Goal: Task Accomplishment & Management: Manage account settings

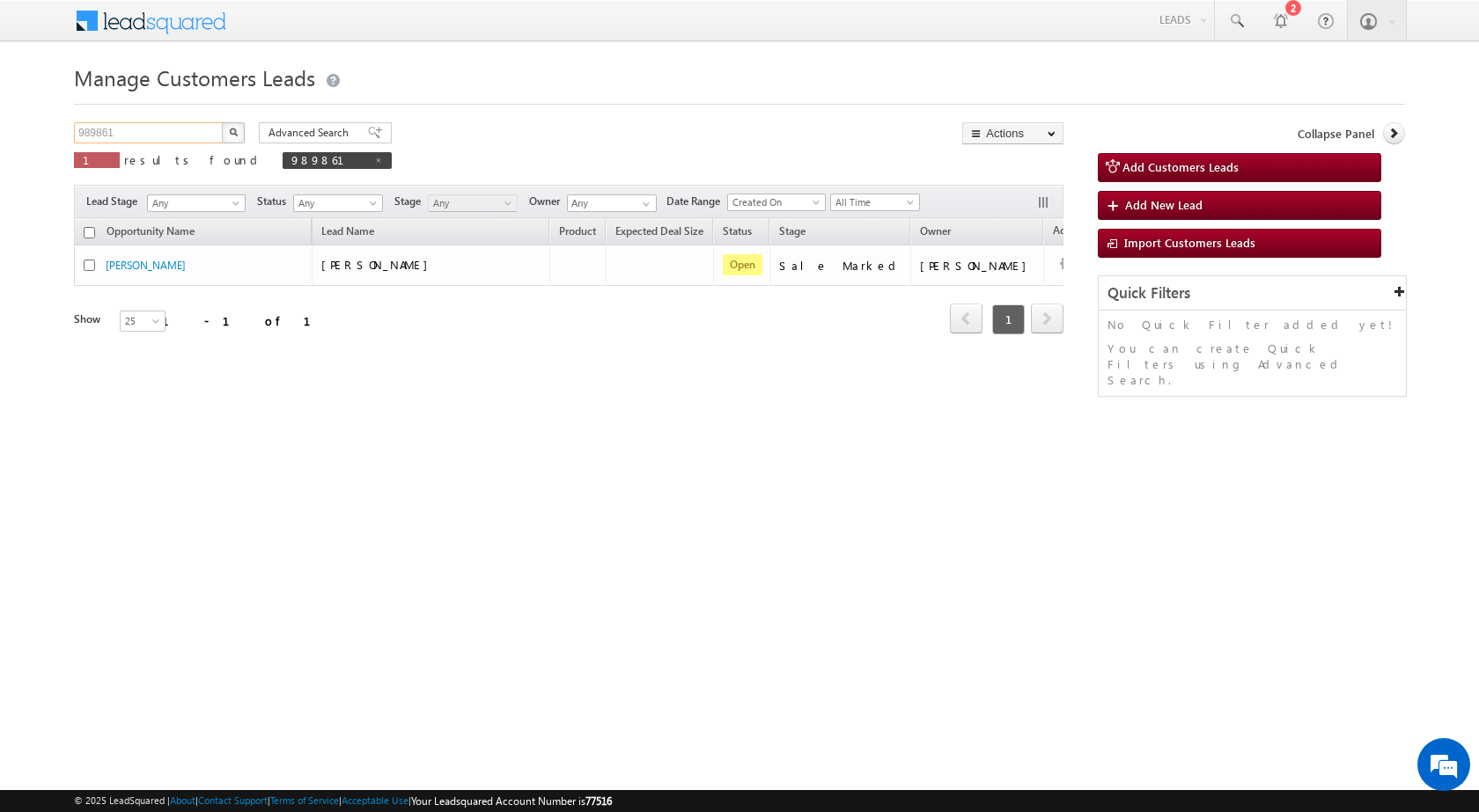
click at [172, 125] on input "989861" at bounding box center [150, 132] width 151 height 21
paste input "8916"
type input "988916"
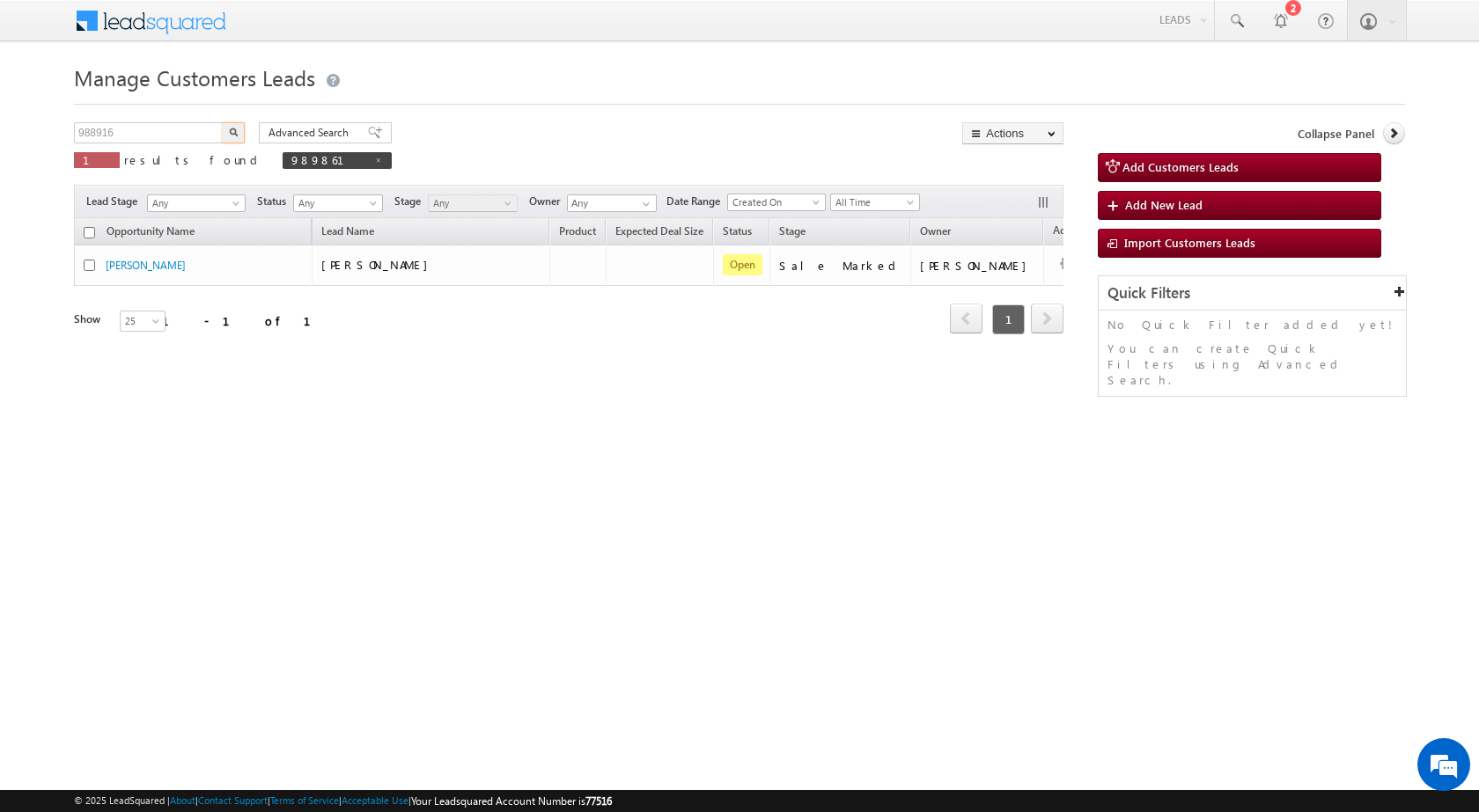
click at [243, 131] on button "button" at bounding box center [234, 132] width 23 height 21
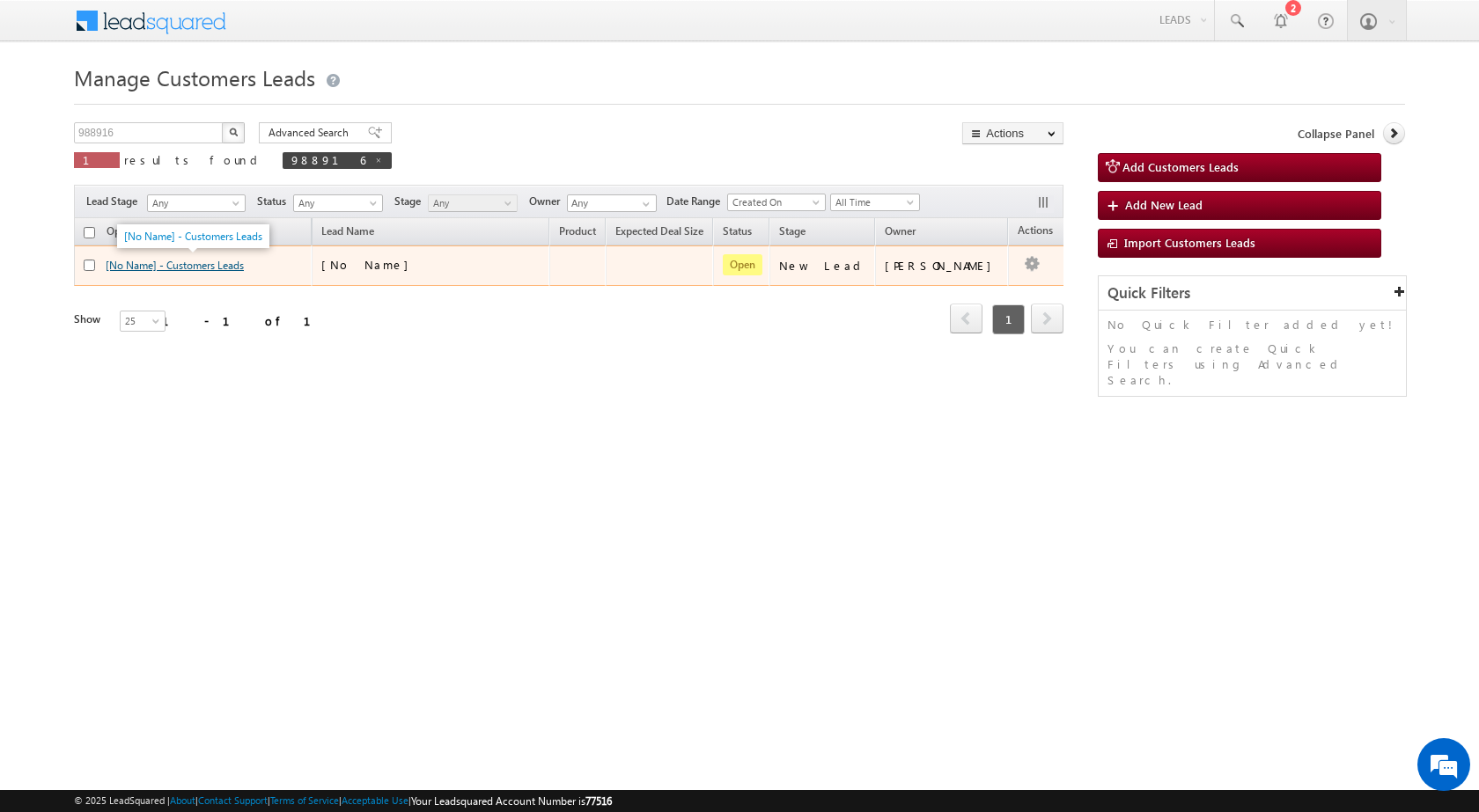
click at [237, 260] on link "[No Name] - Customers Leads" at bounding box center [175, 265] width 138 height 13
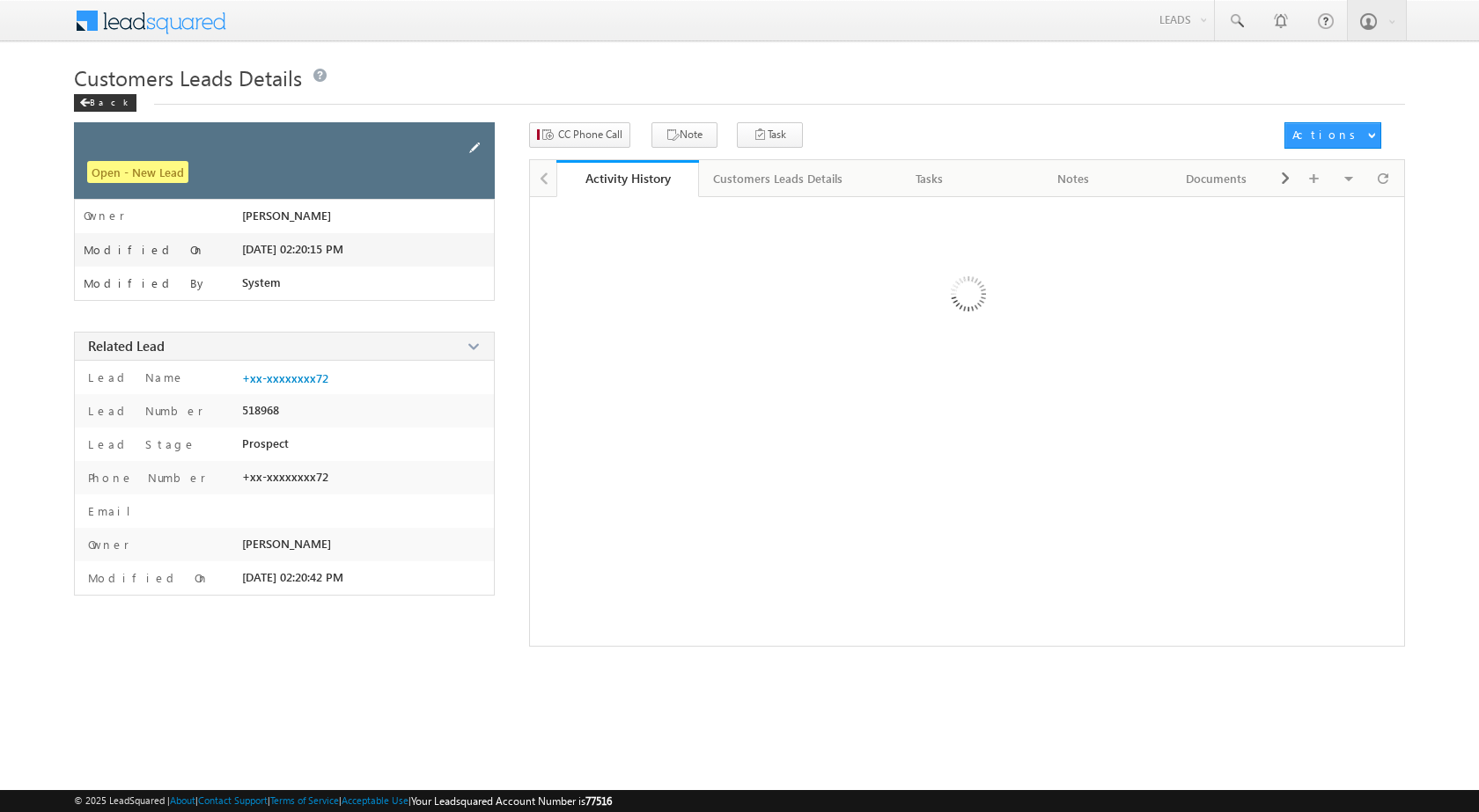
click at [478, 144] on span at bounding box center [474, 148] width 19 height 19
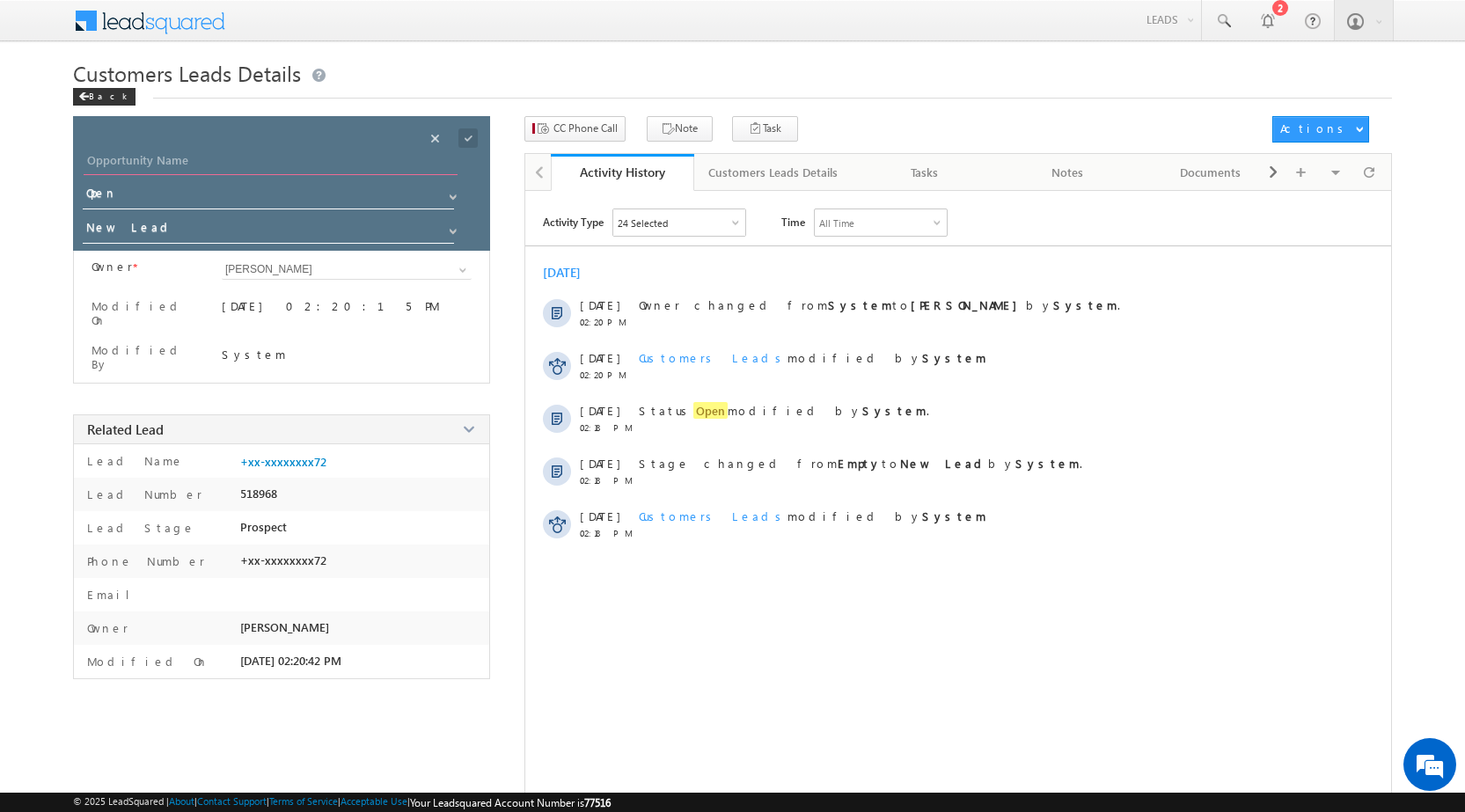
click at [287, 165] on input "Opportunity Name" at bounding box center [271, 163] width 374 height 25
paste input "PURUSHOTTAM POTDA"
type input "PURUSHOTTAM POTDA"
click at [459, 140] on span at bounding box center [468, 138] width 19 height 19
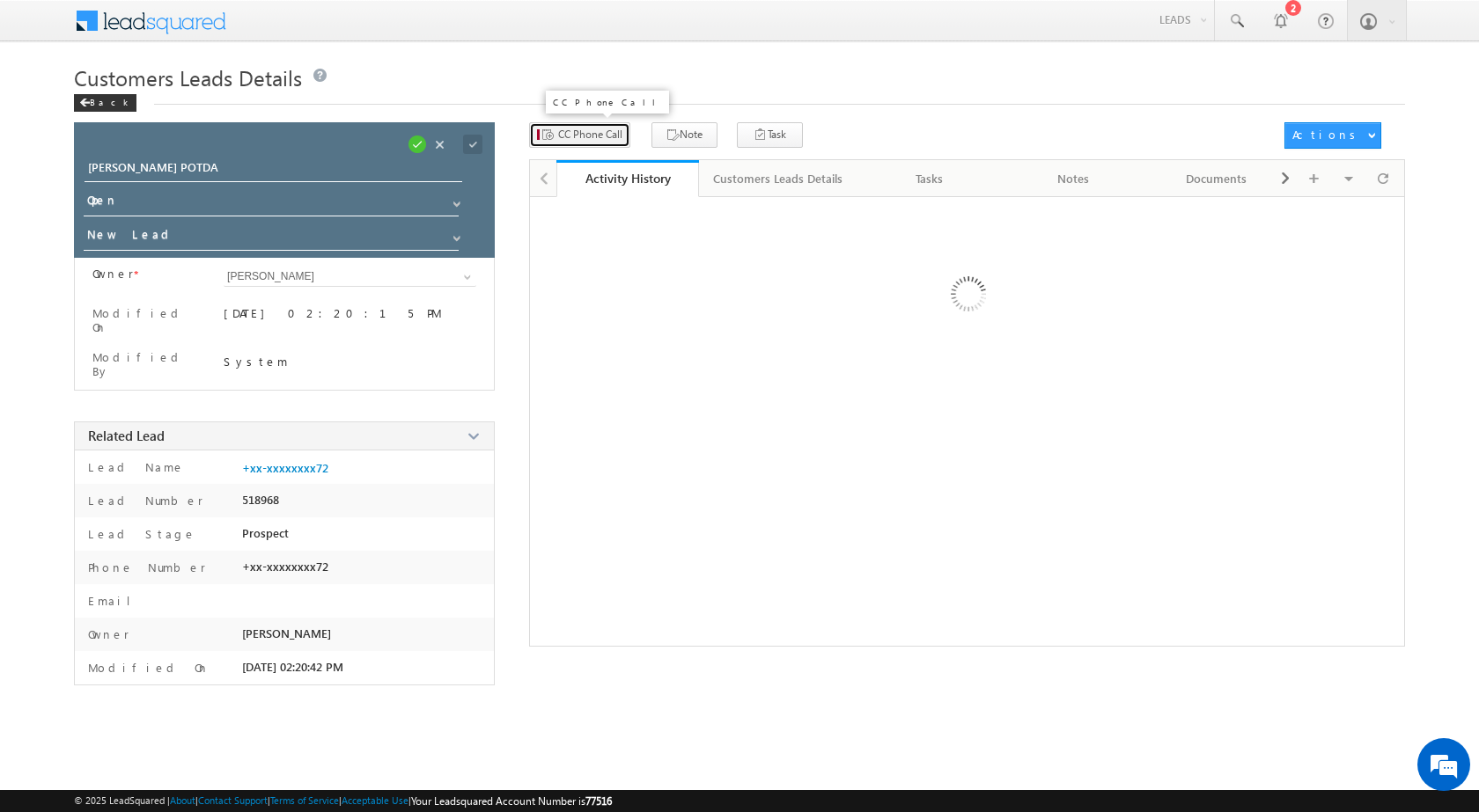
click at [605, 124] on button "CC Phone Call" at bounding box center [580, 134] width 101 height 26
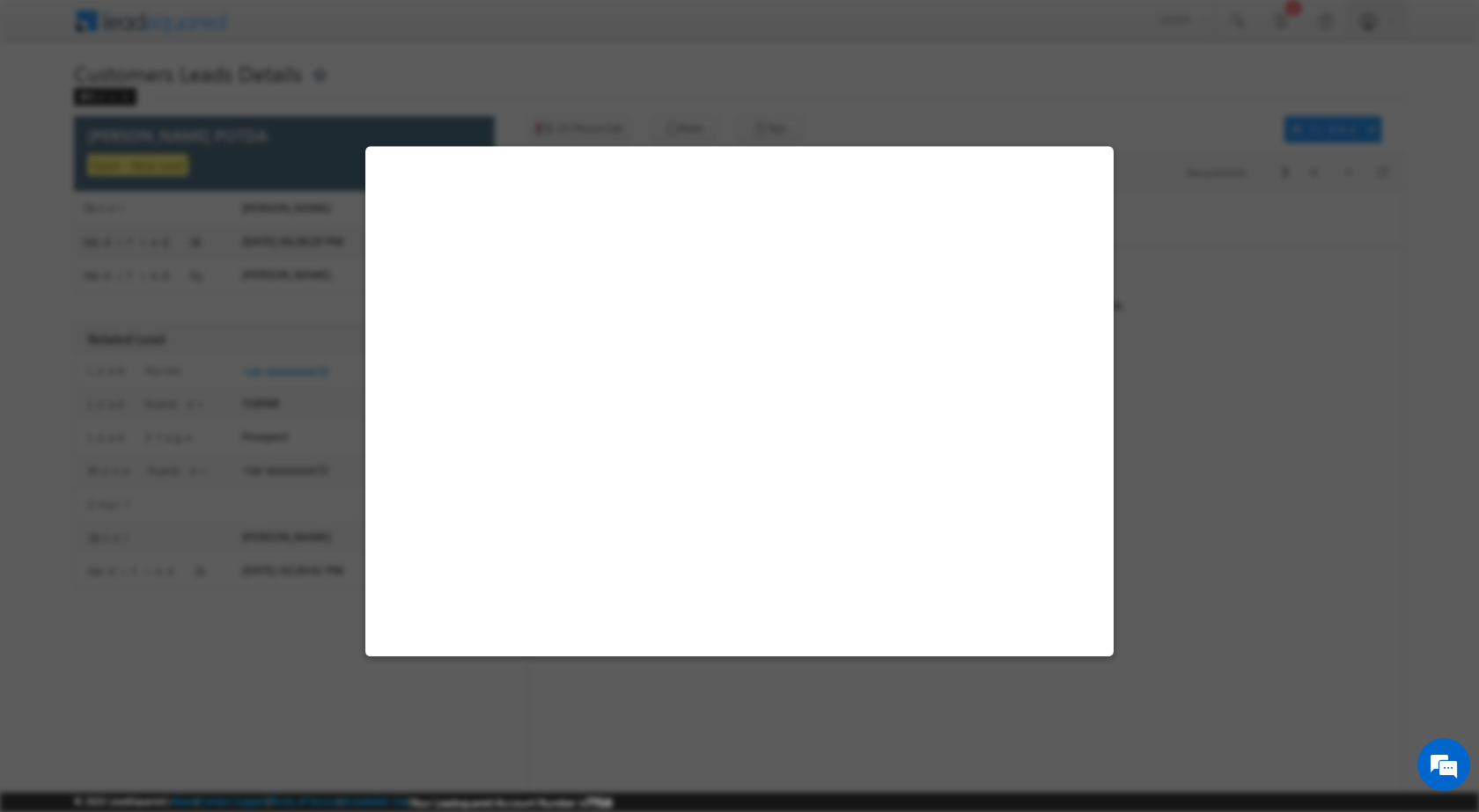
select select "Nashik"
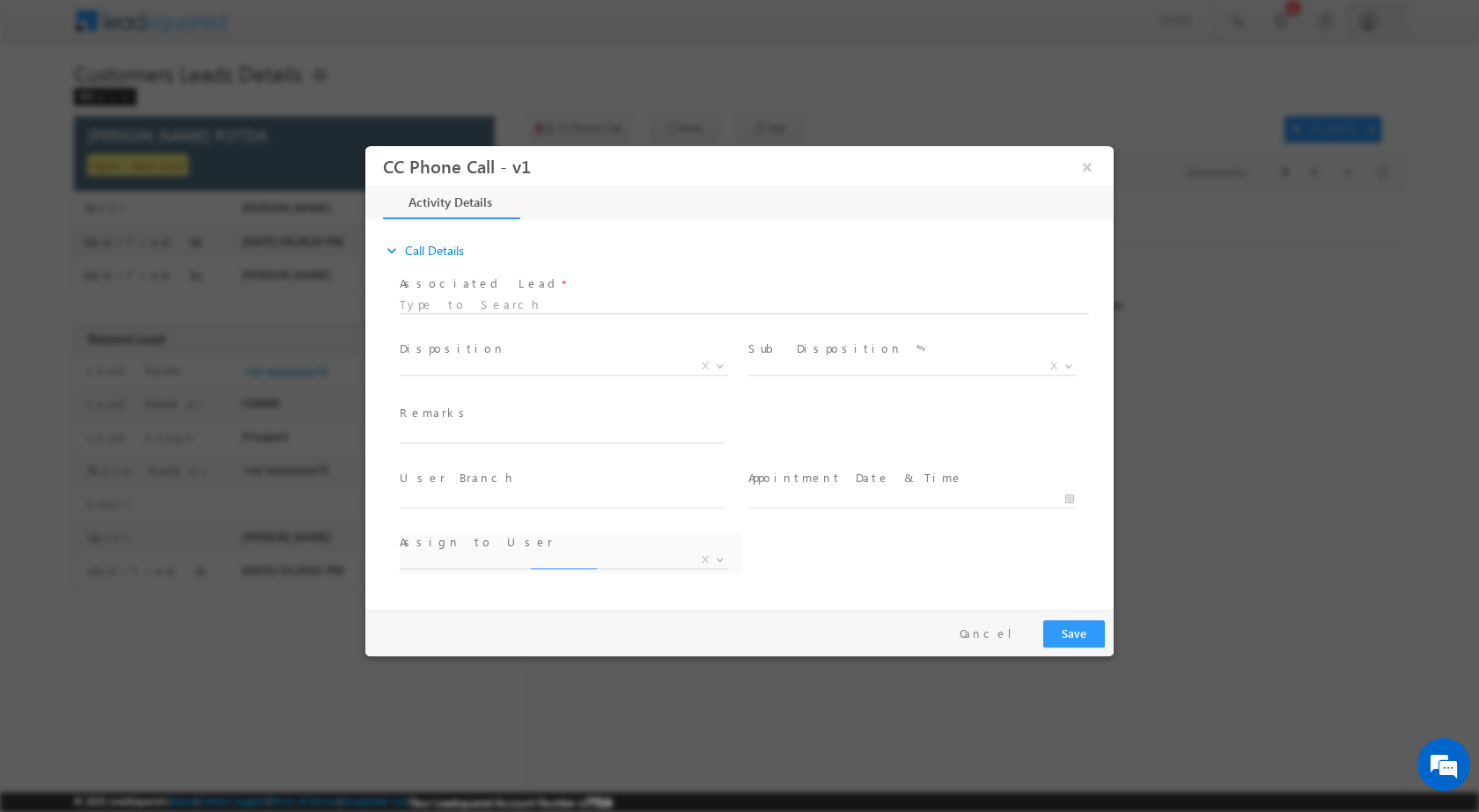
select select "arun.pawar@sgrlimited.in"
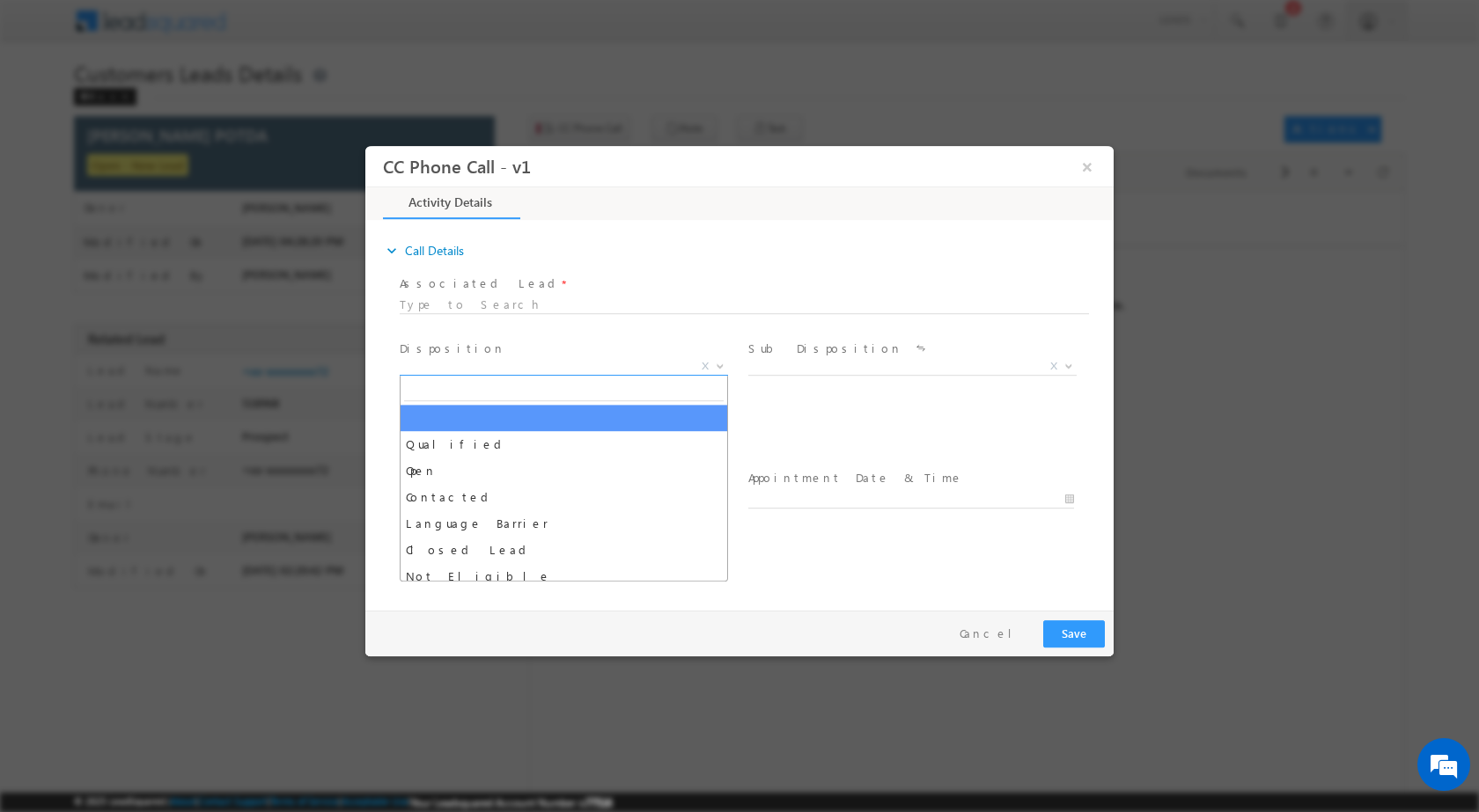
drag, startPoint x: 713, startPoint y: 368, endPoint x: 709, endPoint y: 357, distance: 11.7
click at [713, 368] on span at bounding box center [718, 365] width 17 height 23
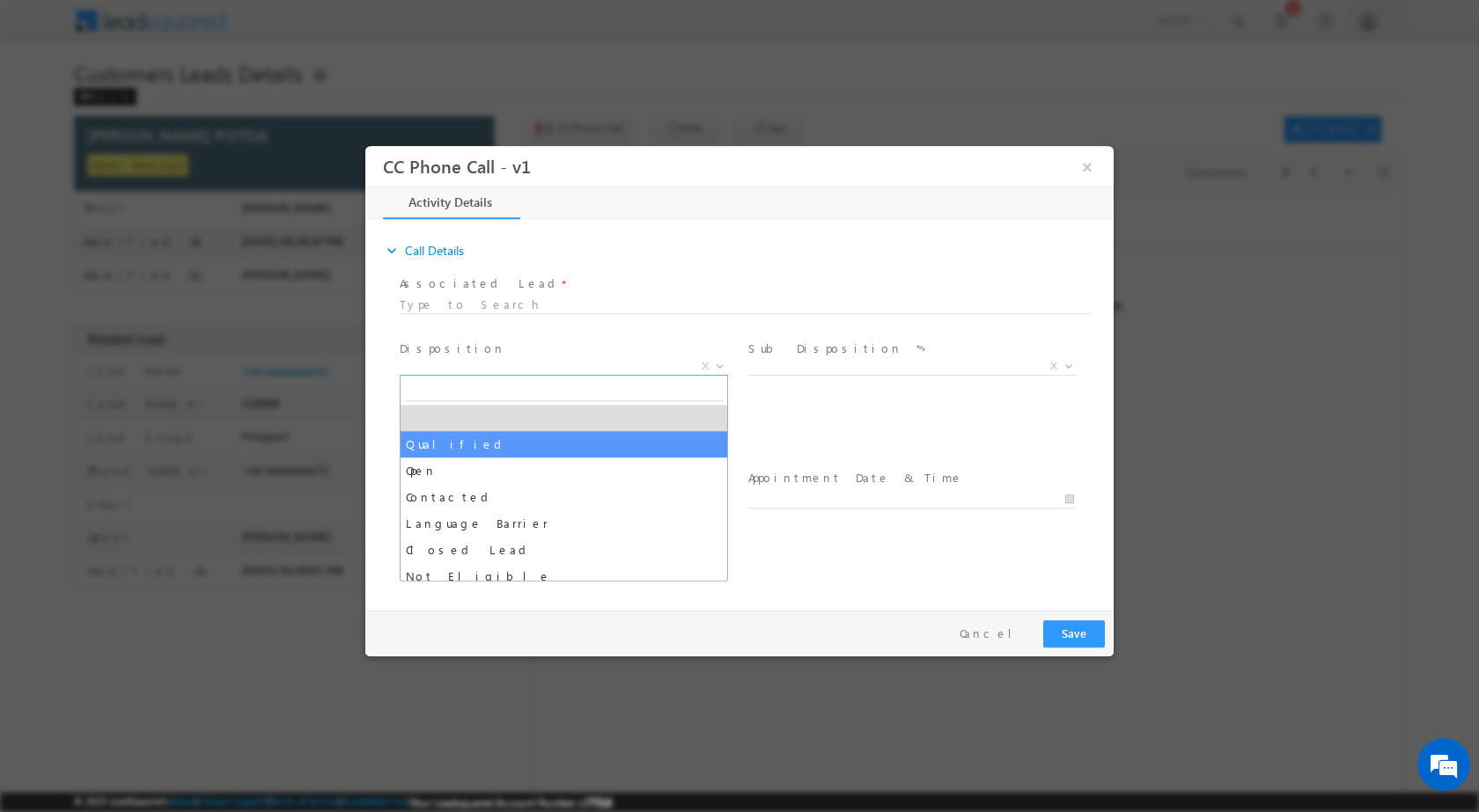
select select "Qualified"
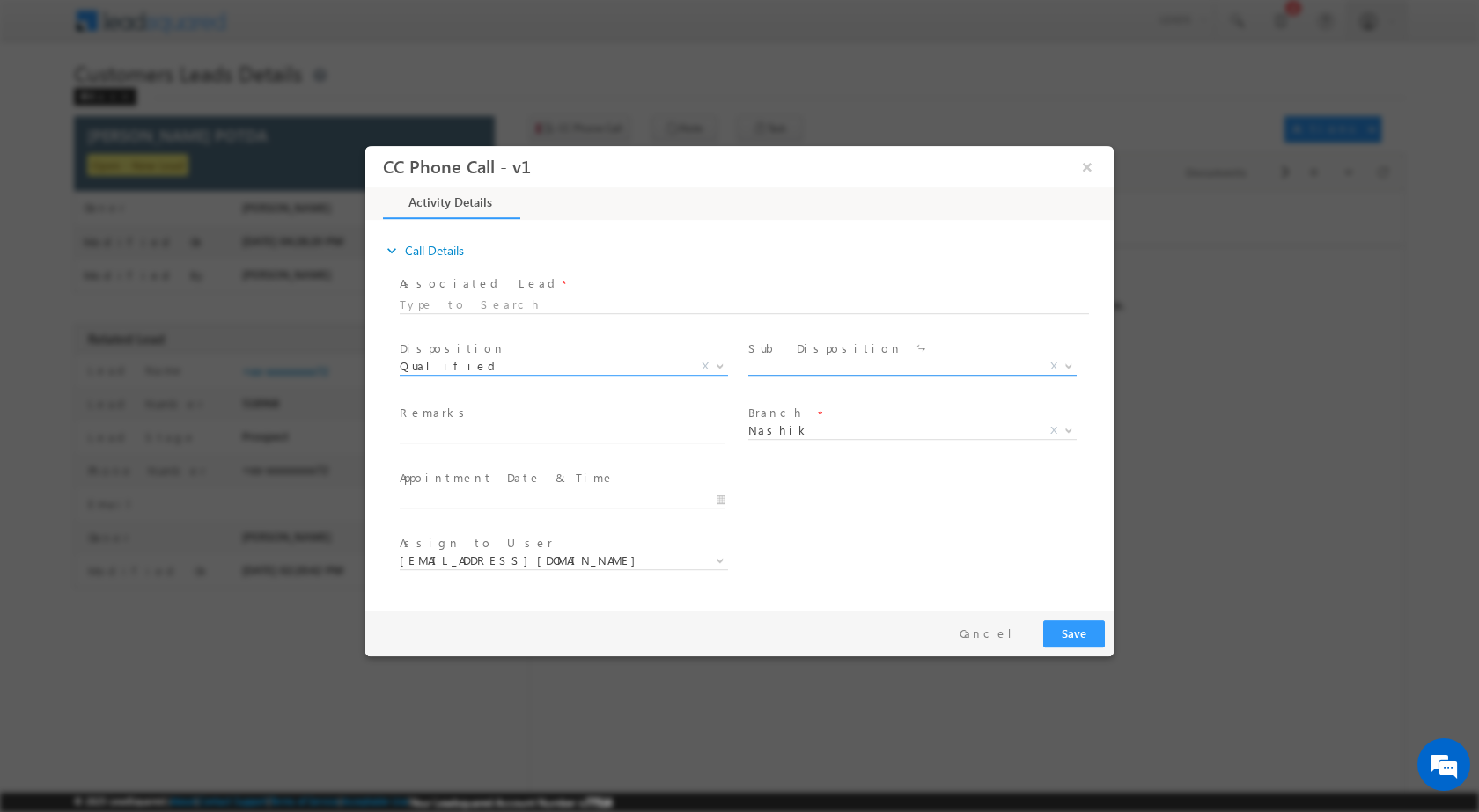
click at [1067, 357] on span at bounding box center [1067, 365] width 17 height 23
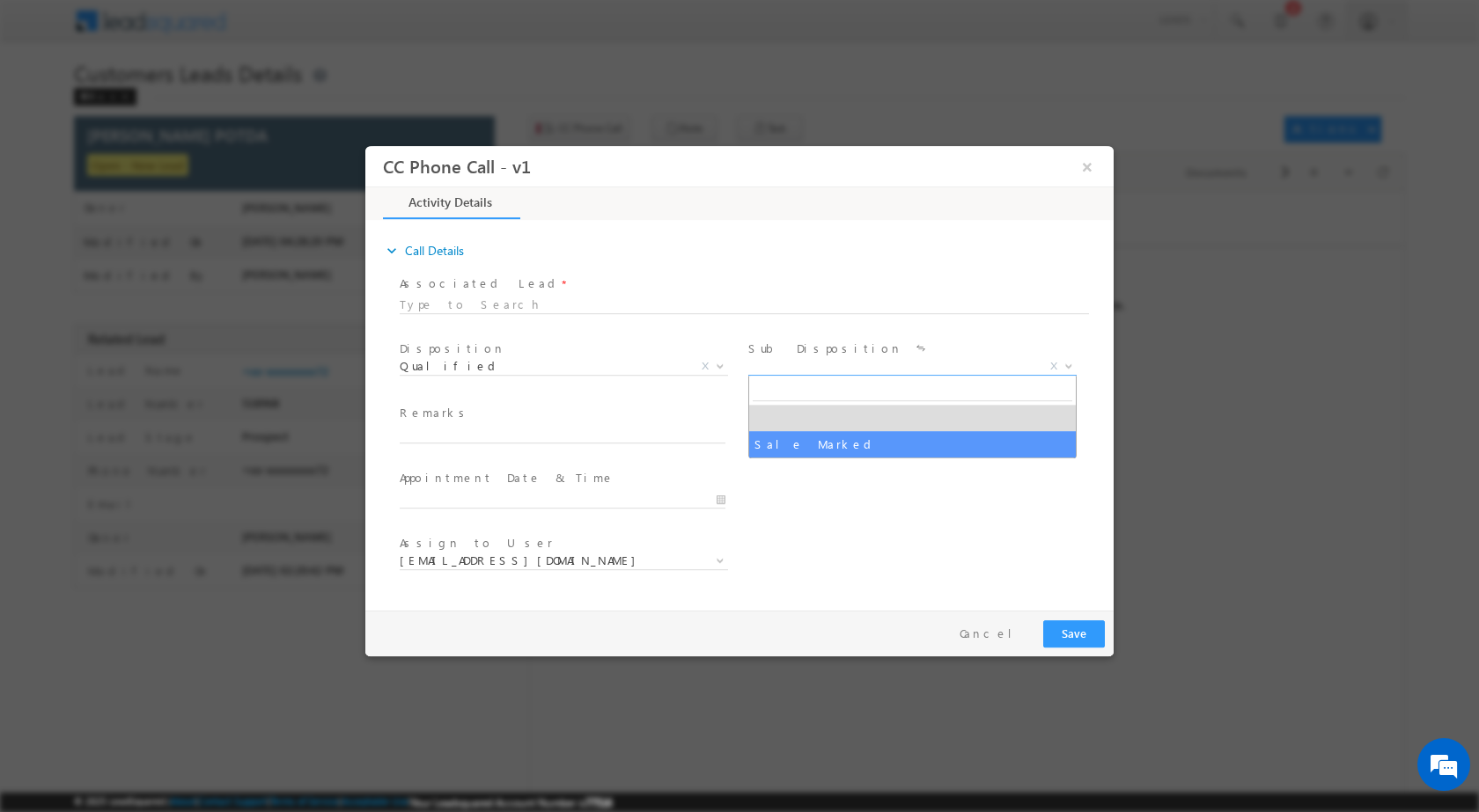
select select "Sale Marked"
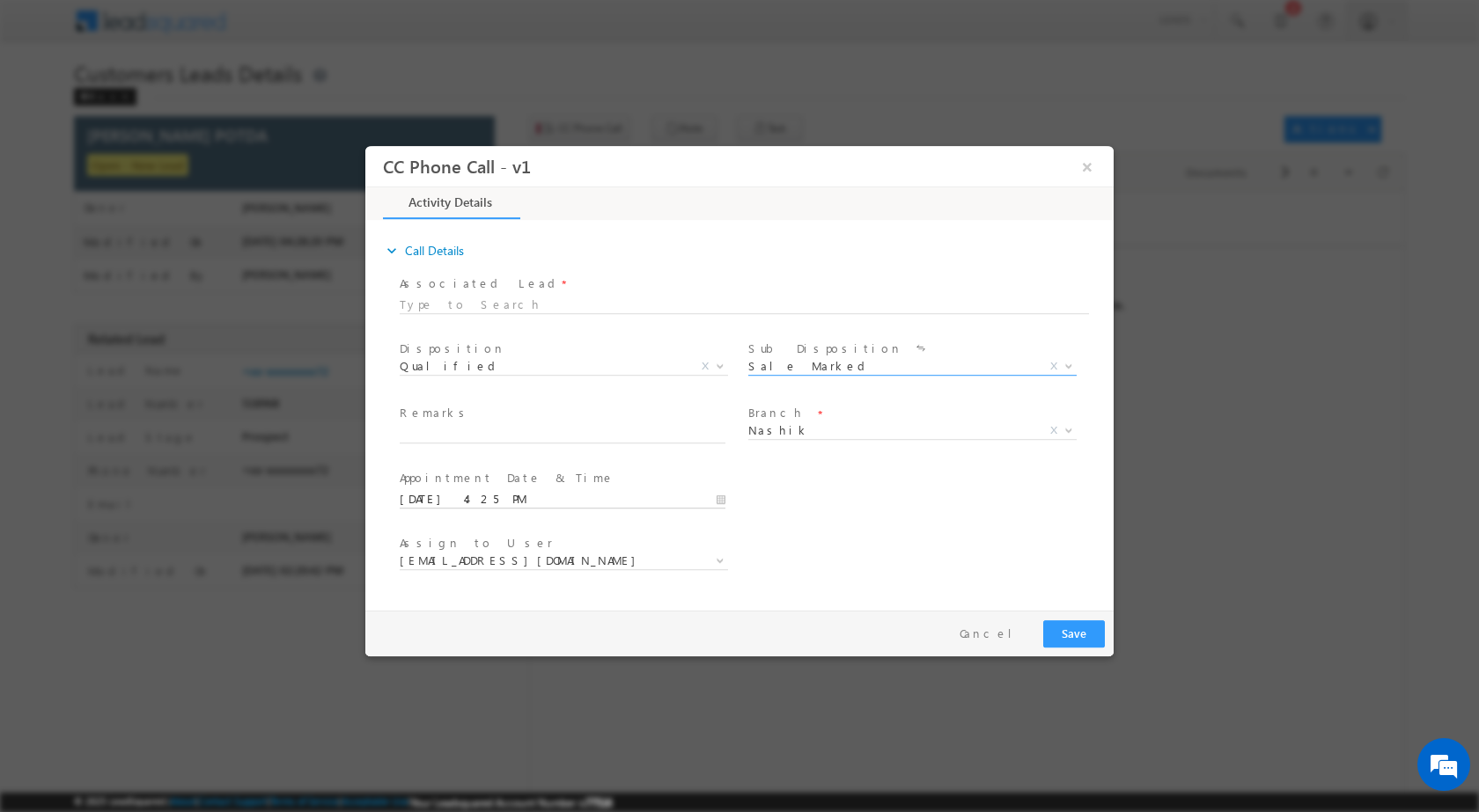
click at [716, 507] on input "10/13/2025 4:25 PM" at bounding box center [563, 498] width 326 height 17
type input "10/14/2025 4:25 PM"
type input "12"
type input "10/14/2025 12:25 PM"
click at [509, 479] on input "25" at bounding box center [512, 477] width 73 height 11
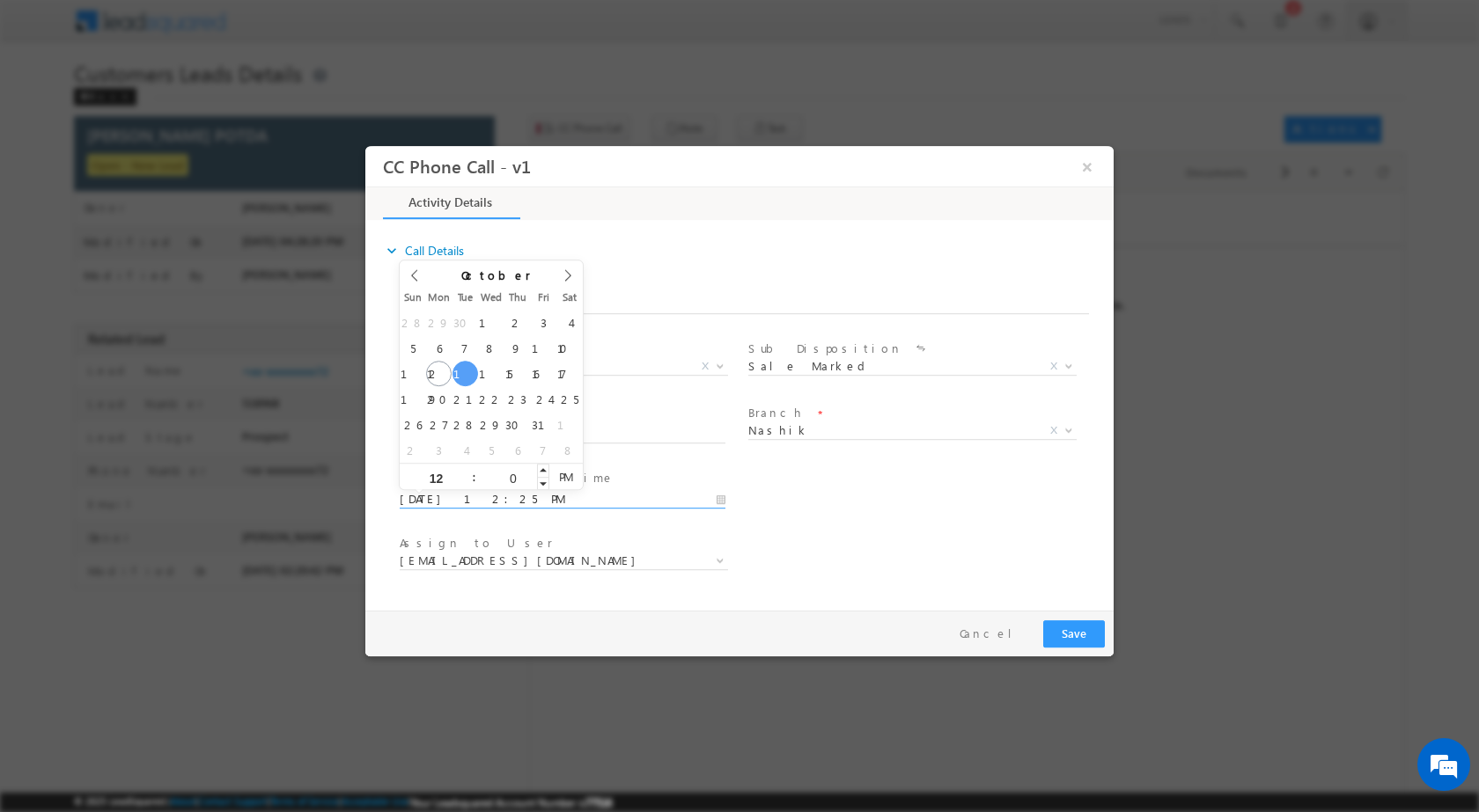
type input "00"
type input "10/14/2025 12:00 PM"
click at [964, 514] on div "User Branch * Appointment Date & Time * 10/14/2025 12:00 PM" at bounding box center [754, 497] width 717 height 65
click at [717, 566] on span at bounding box center [718, 559] width 17 height 23
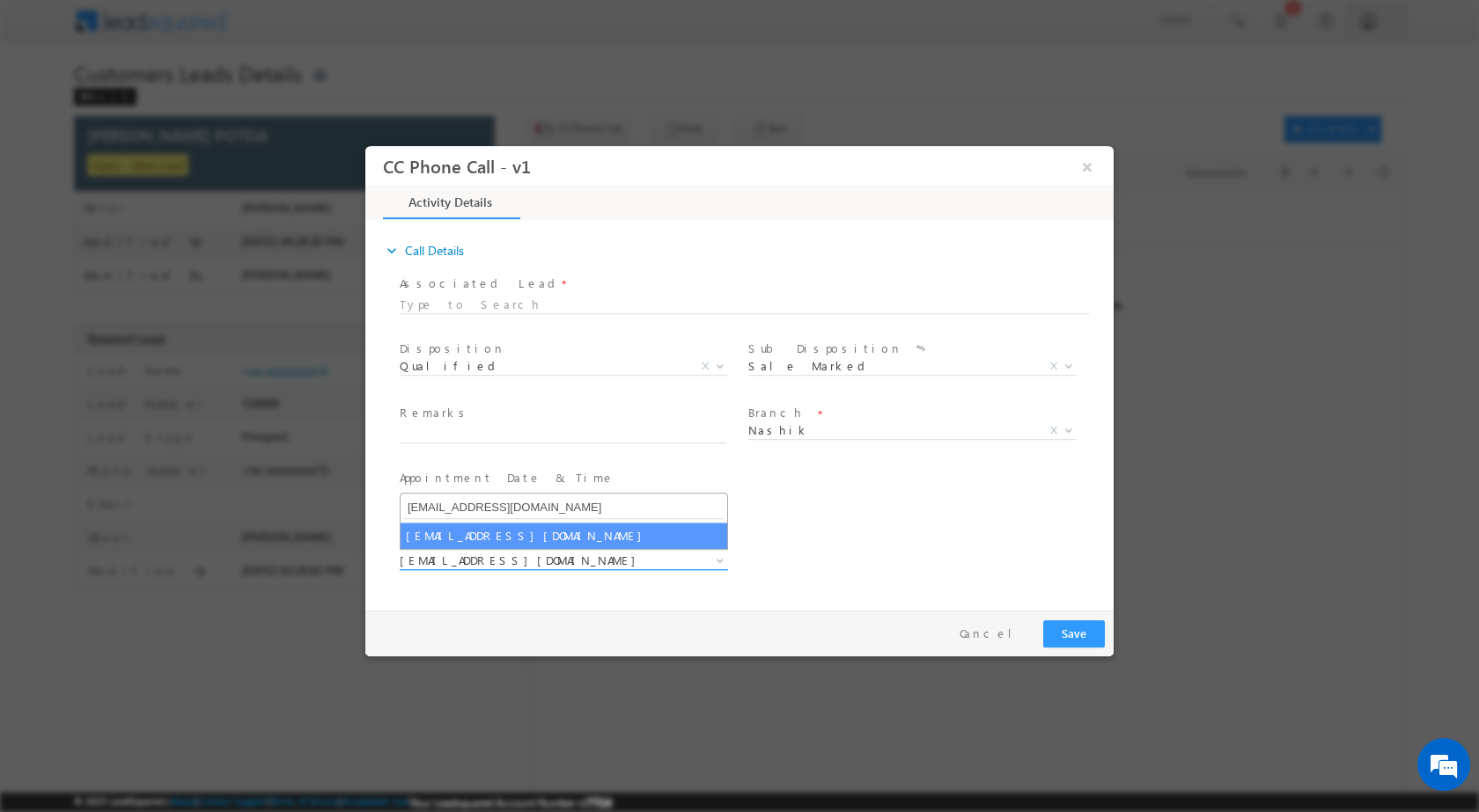
type input "bhushan.pawar@sgrlimited.in"
select select "bhushan.pawar@sgrlimited.in"
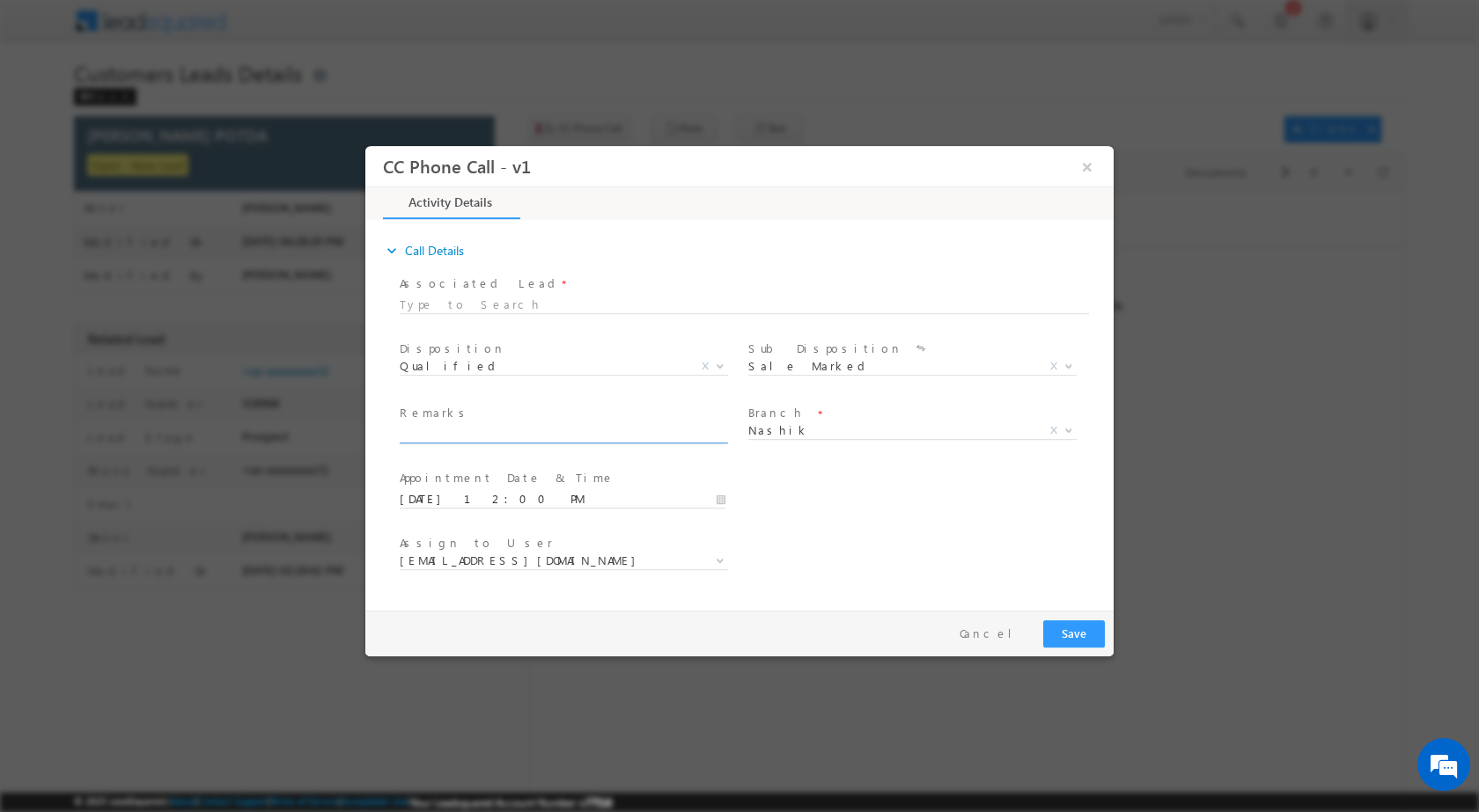
click at [509, 439] on input "text" at bounding box center [563, 434] width 326 height 17
paste input "13/10-Customer name is PURUSHOTTAM POTDA customer age is 55 yrs loan type is LA…"
type input "13/10-Customer name is PURUSHOTTAM POTDA customer age is 55 yrs loan type is LA…"
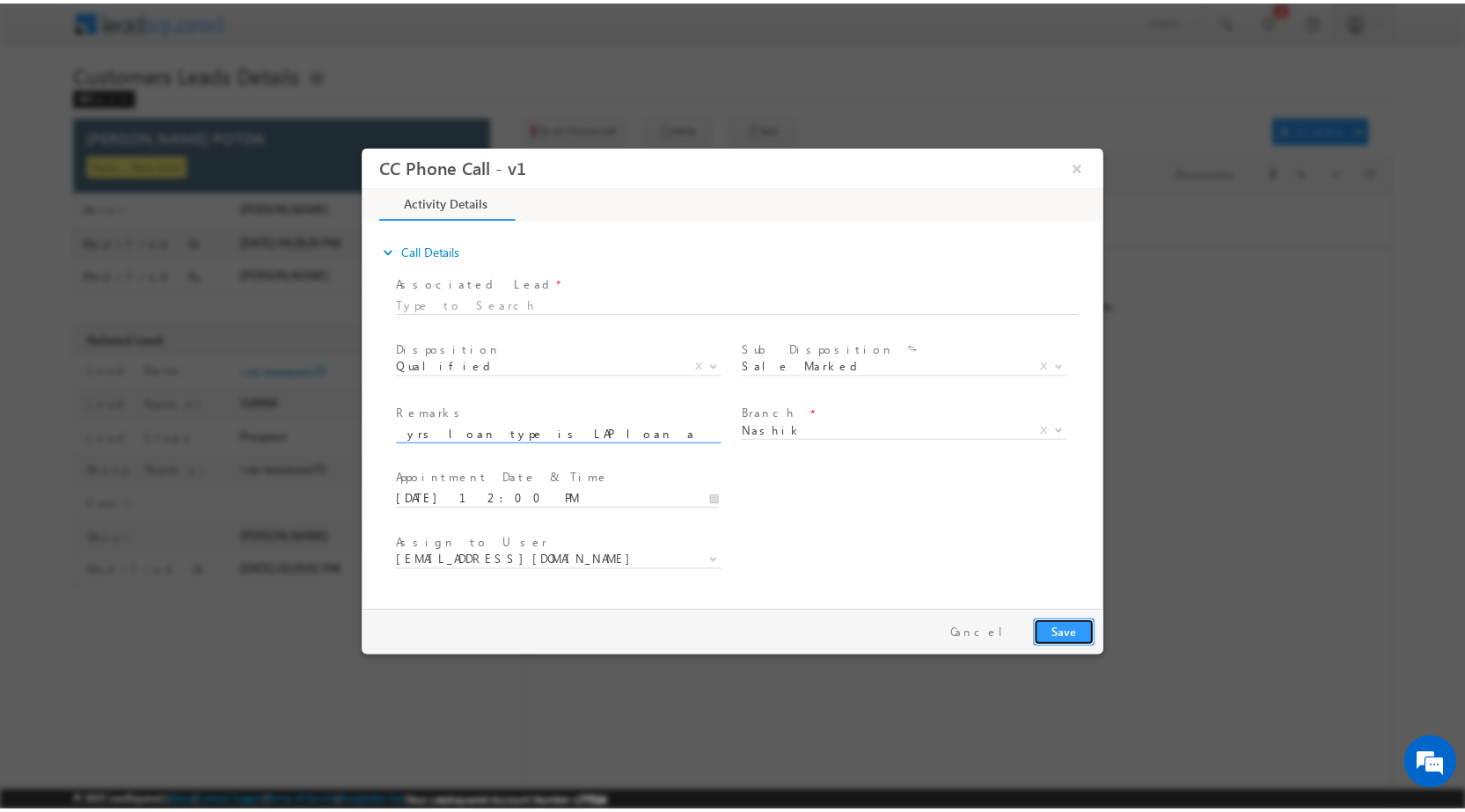
scroll to position [0, 0]
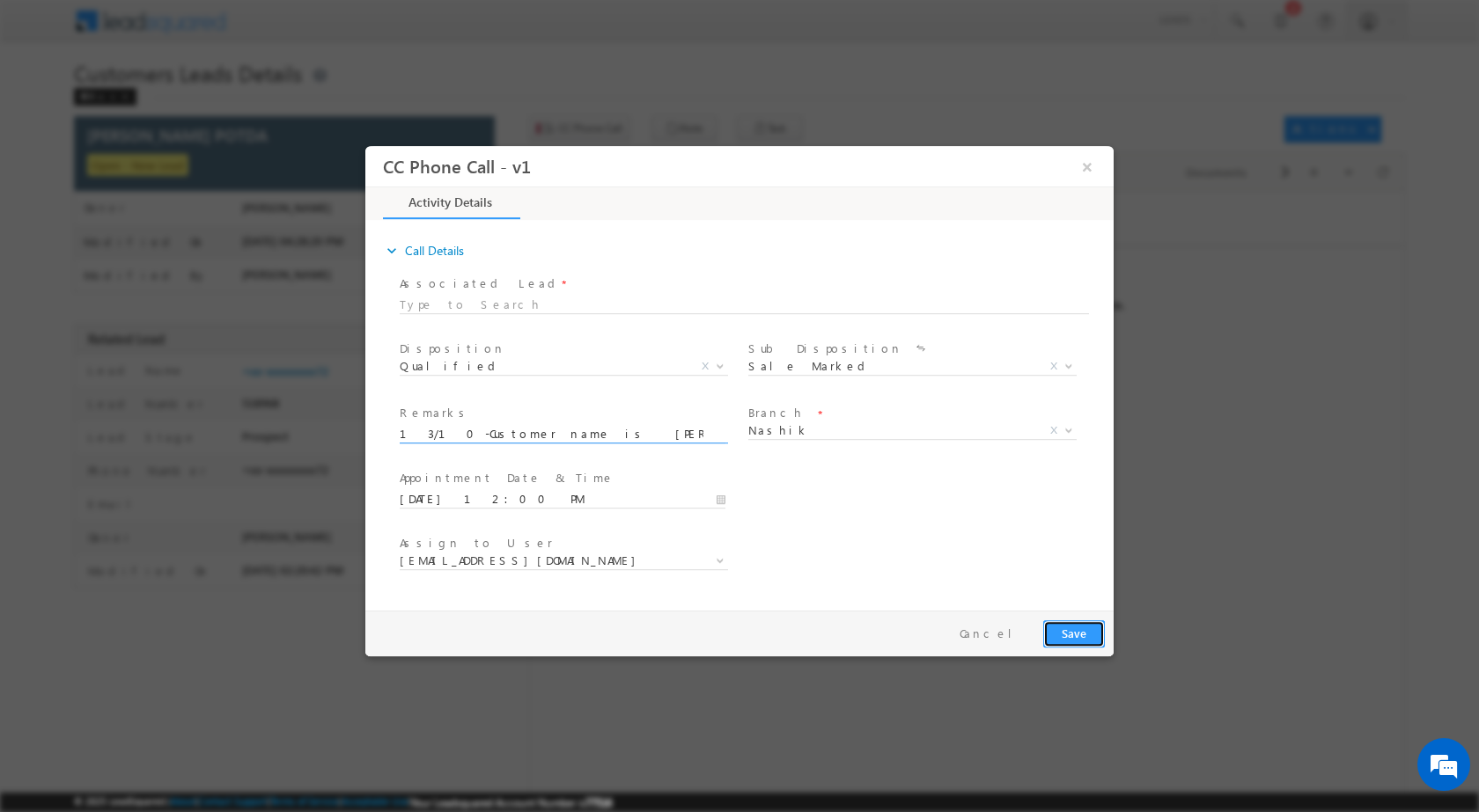
click at [1049, 625] on button "Save" at bounding box center [1074, 633] width 62 height 28
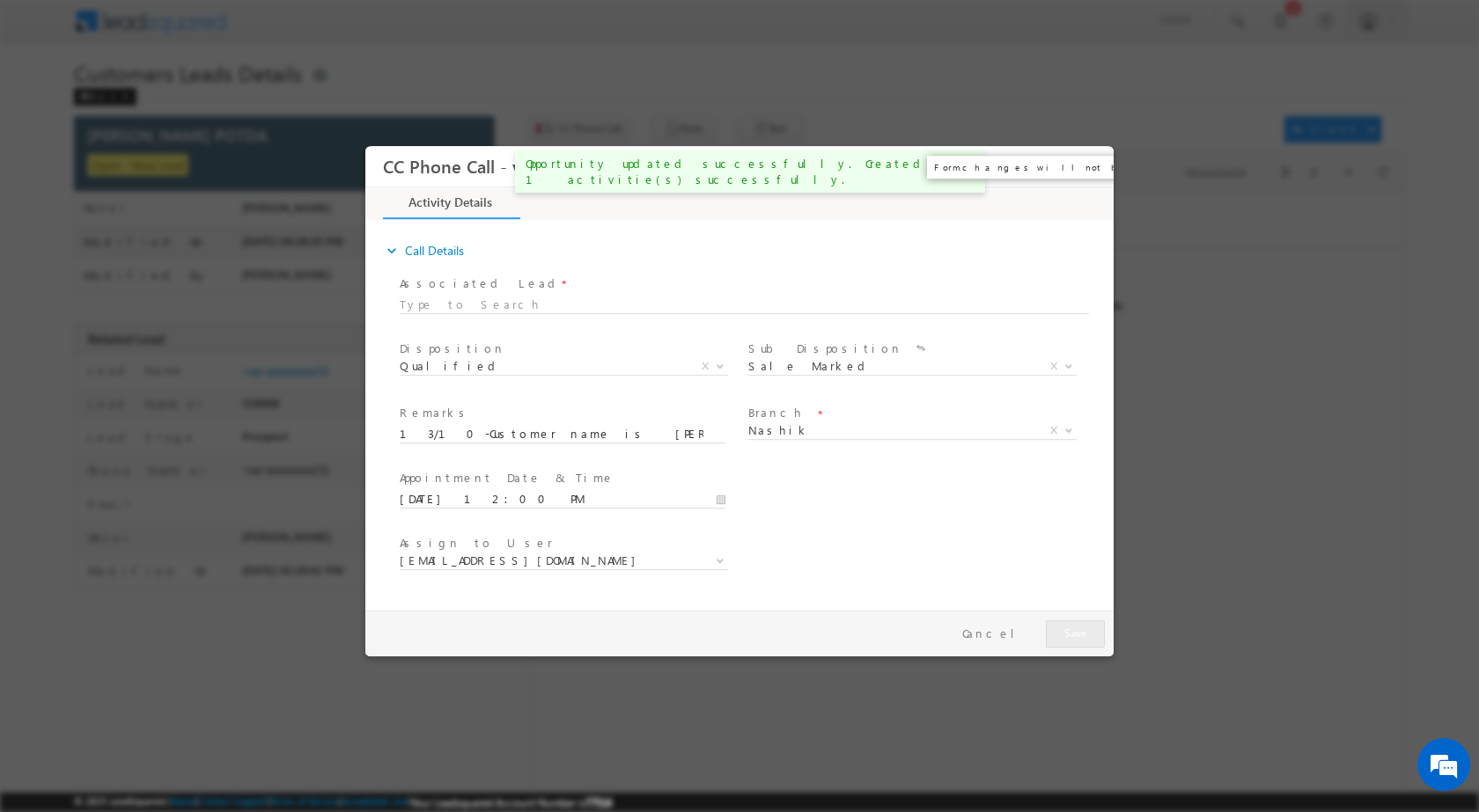
click at [1086, 167] on button "×" at bounding box center [1087, 166] width 30 height 32
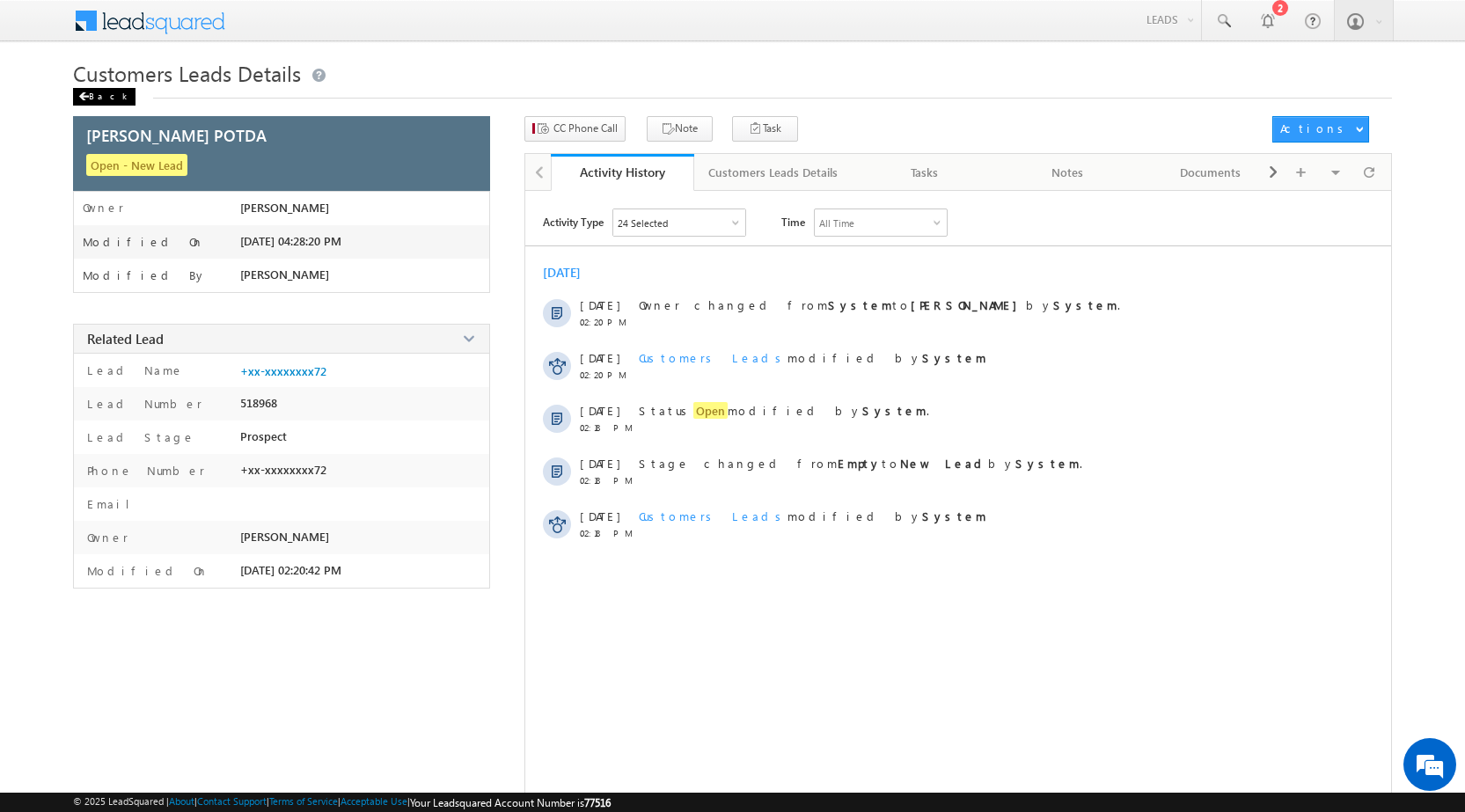
click at [107, 97] on div "Back" at bounding box center [105, 96] width 63 height 17
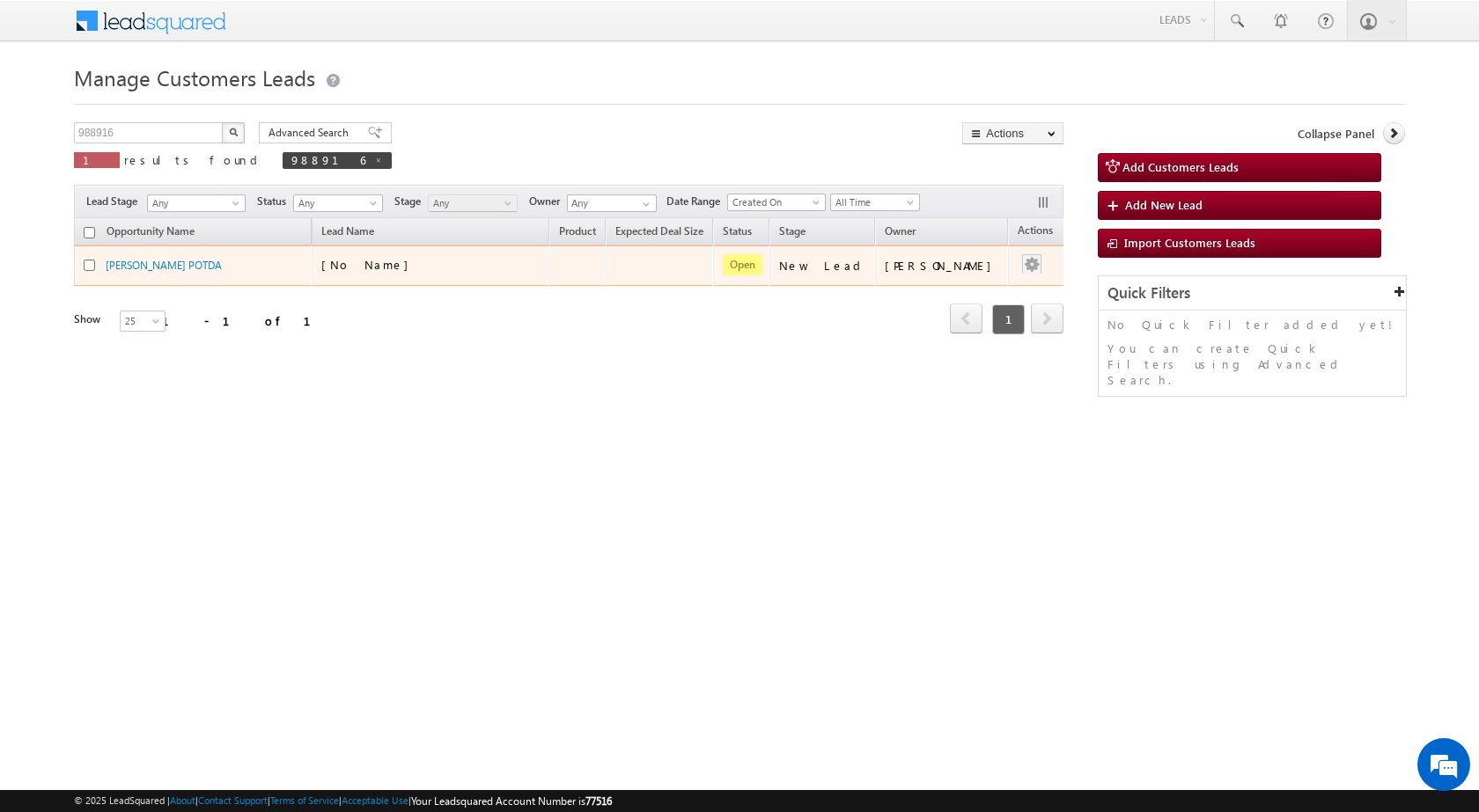
click at [1024, 274] on div at bounding box center [1032, 266] width 29 height 23
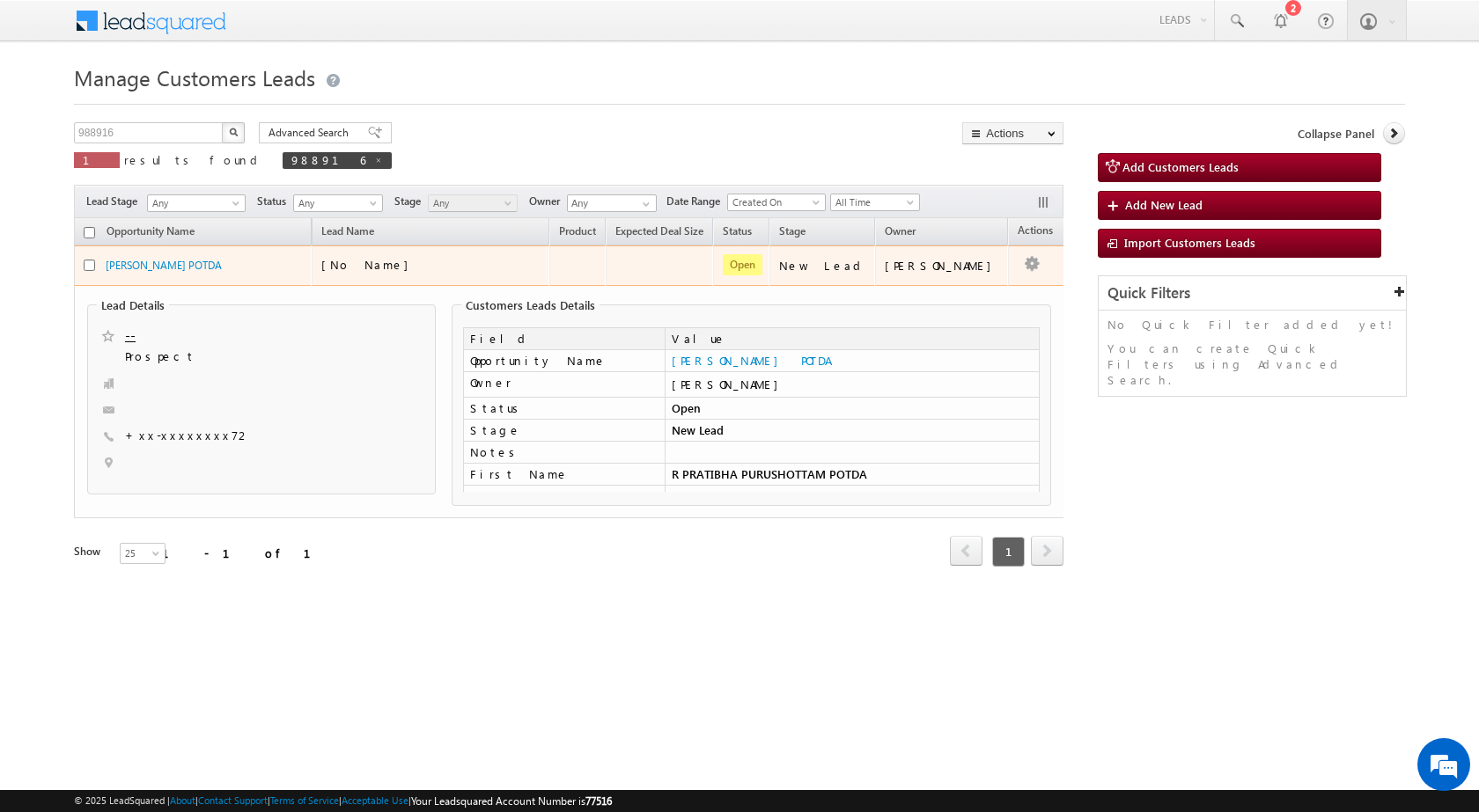
click at [1008, 260] on td "Edit Change Owner Change Stage Add Activity Add Task Delete" at bounding box center [1044, 266] width 73 height 40
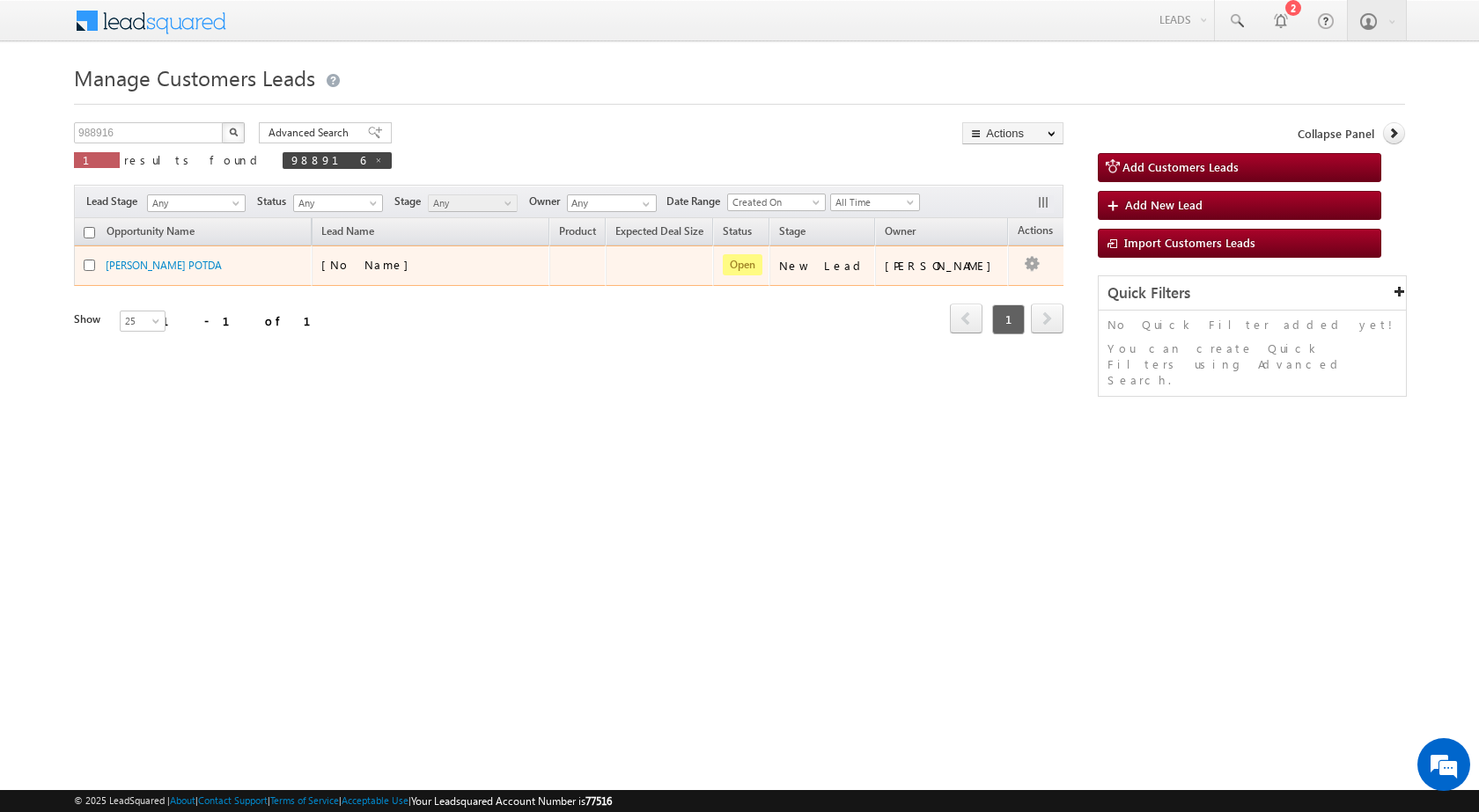
click at [1018, 253] on td "Edit Change Owner Change Stage Add Activity Add Task Delete" at bounding box center [1044, 266] width 73 height 40
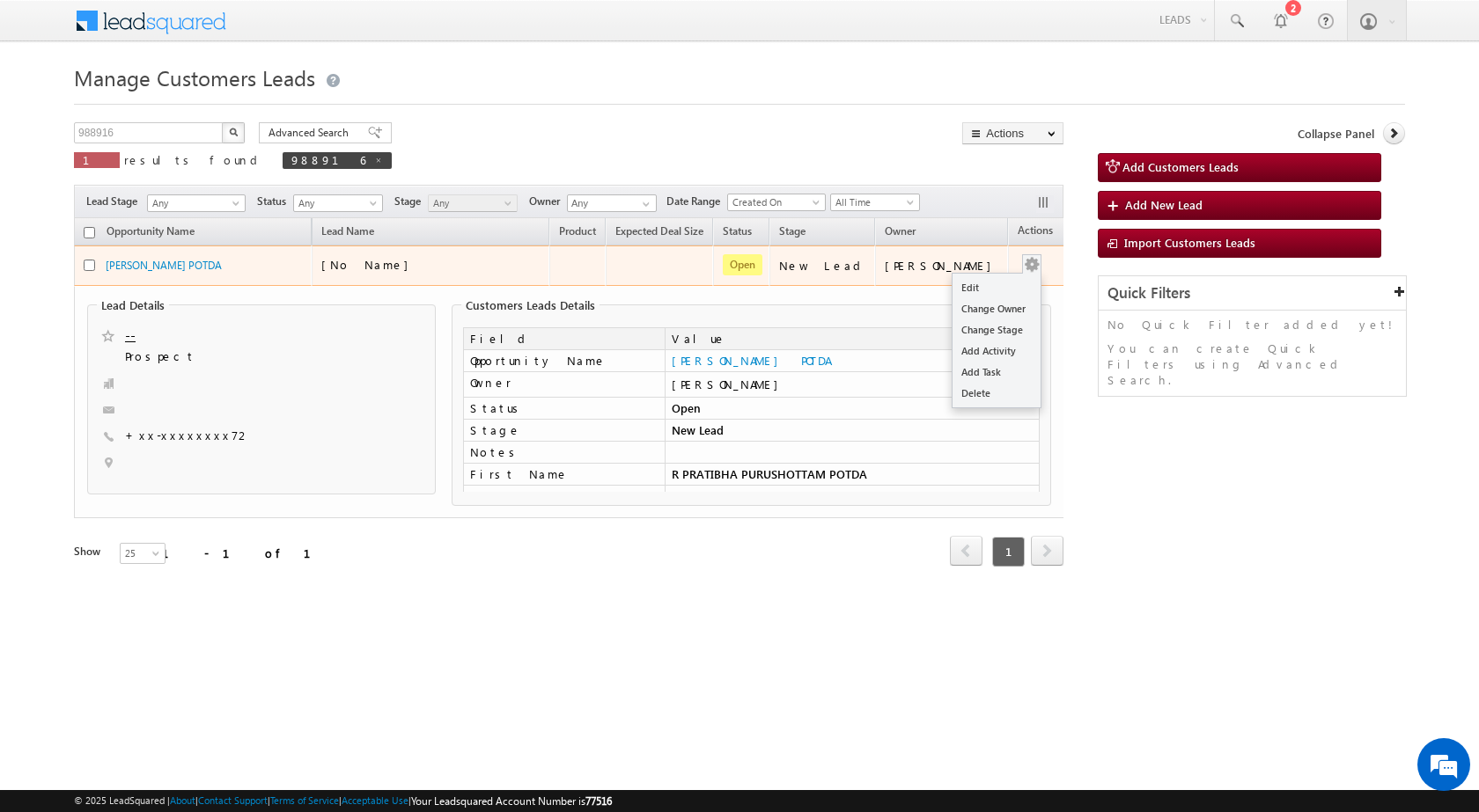
click at [1023, 266] on button "button" at bounding box center [1032, 265] width 17 height 17
click at [958, 293] on link "Edit" at bounding box center [996, 288] width 88 height 21
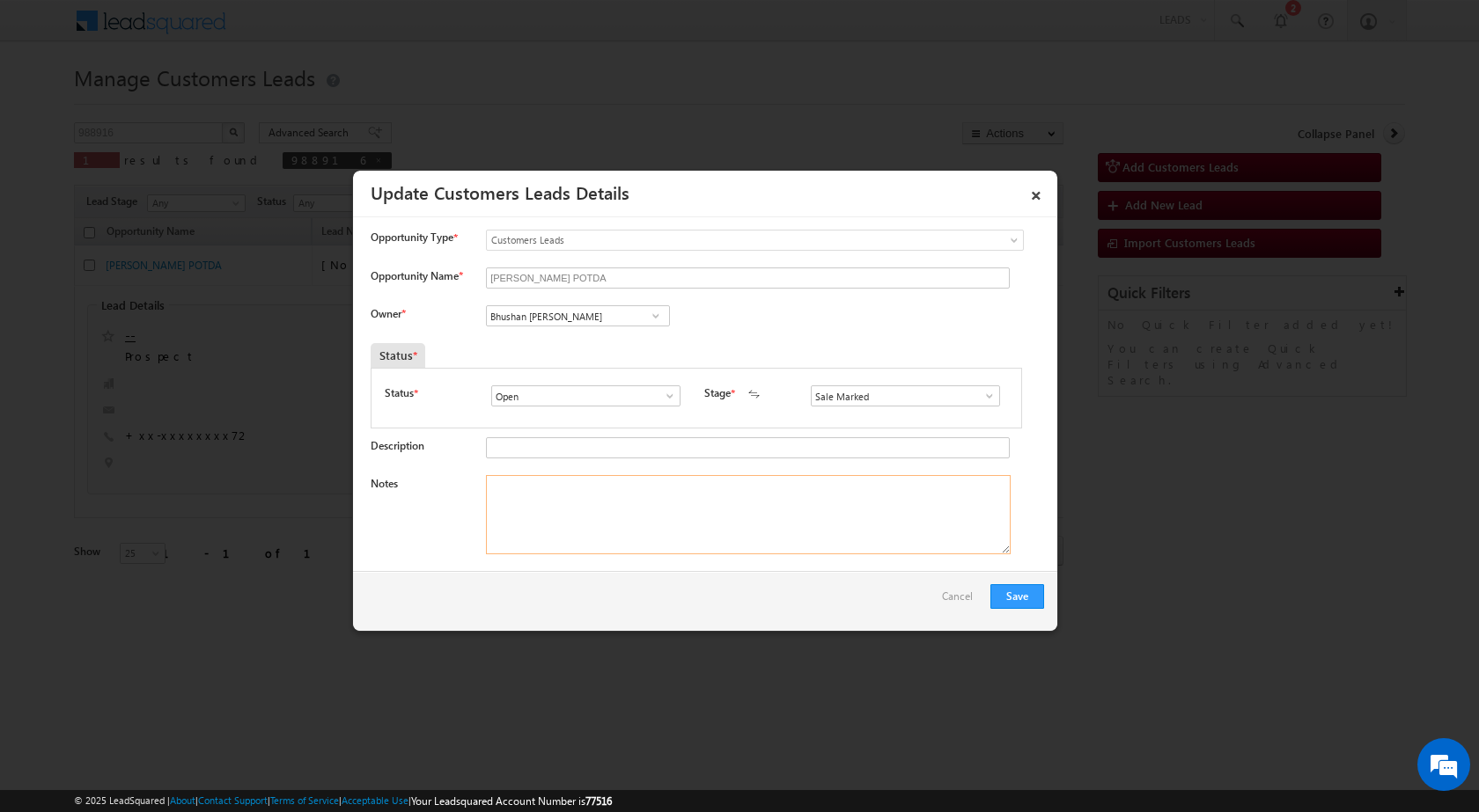
click at [628, 496] on textarea "Notes" at bounding box center [749, 515] width 524 height 79
paste textarea "13/10-Customer name is PURUSHOTTAM POTDA customer age is 55 yrs loan type is LA…"
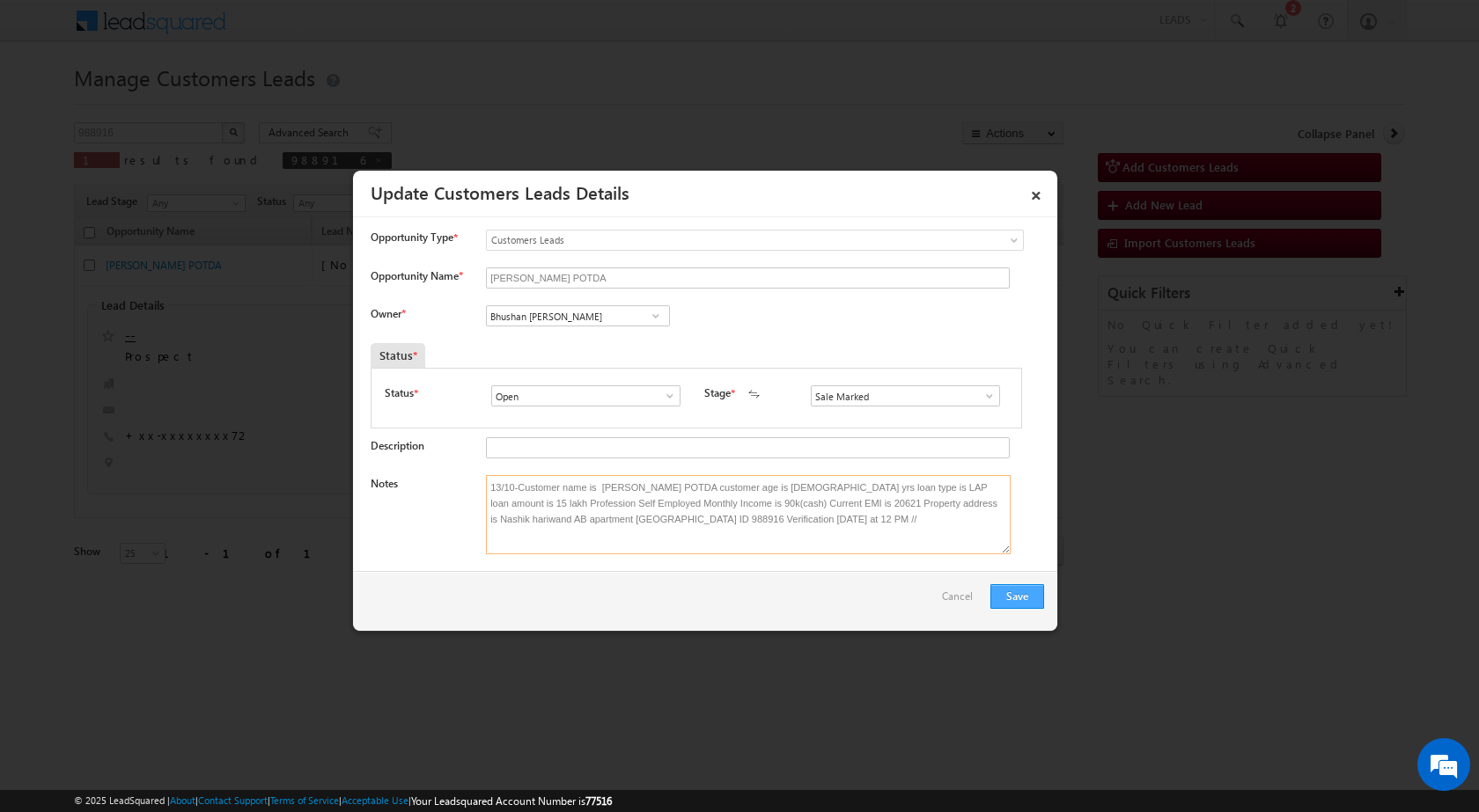
type textarea "13/10-Customer name is PURUSHOTTAM POTDA customer age is 55 yrs loan type is LA…"
click at [1017, 598] on button "Save" at bounding box center [1017, 597] width 53 height 25
